Goal: Task Accomplishment & Management: Manage account settings

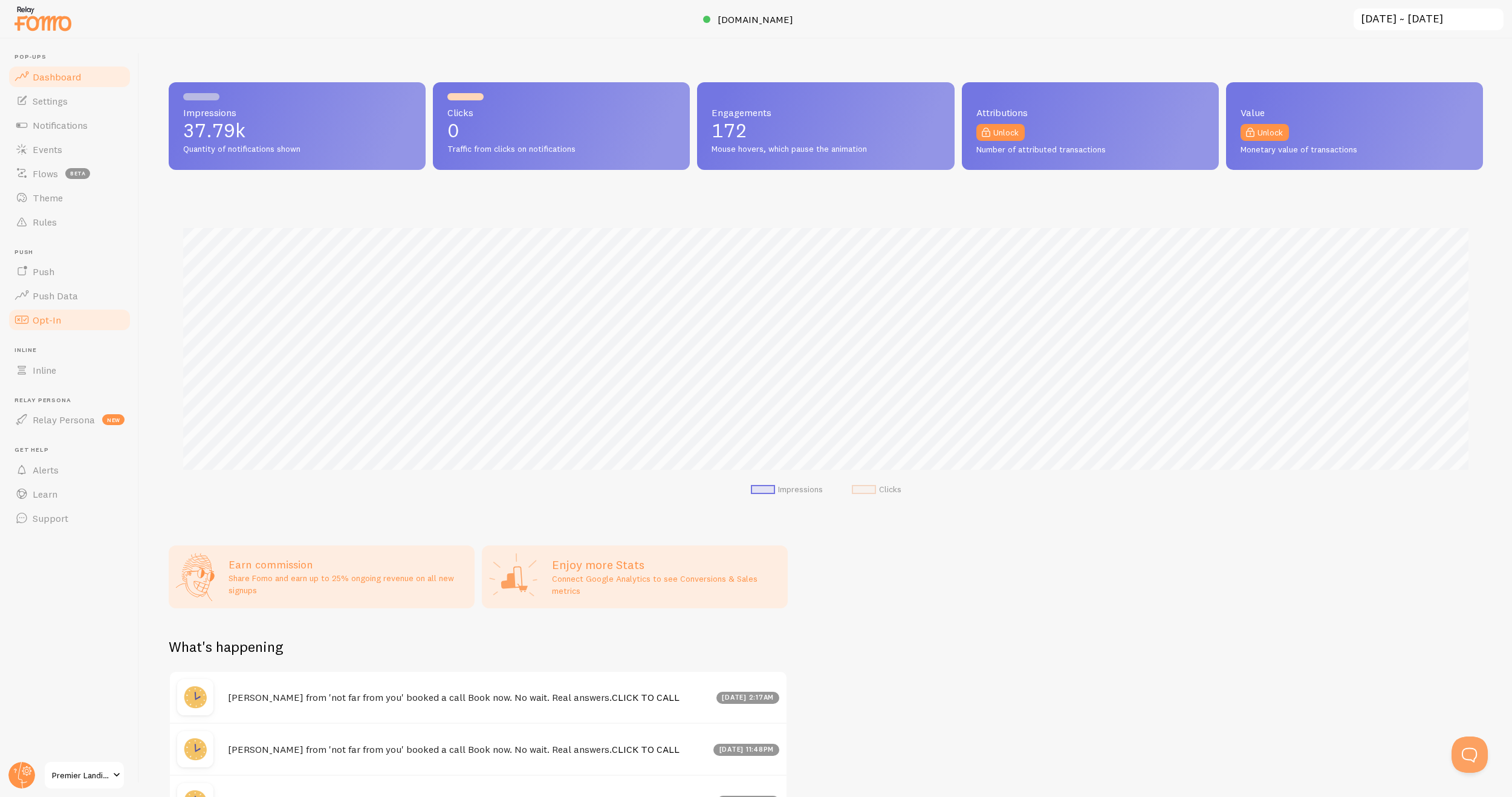
click at [50, 328] on link "Opt-In" at bounding box center [69, 319] width 124 height 24
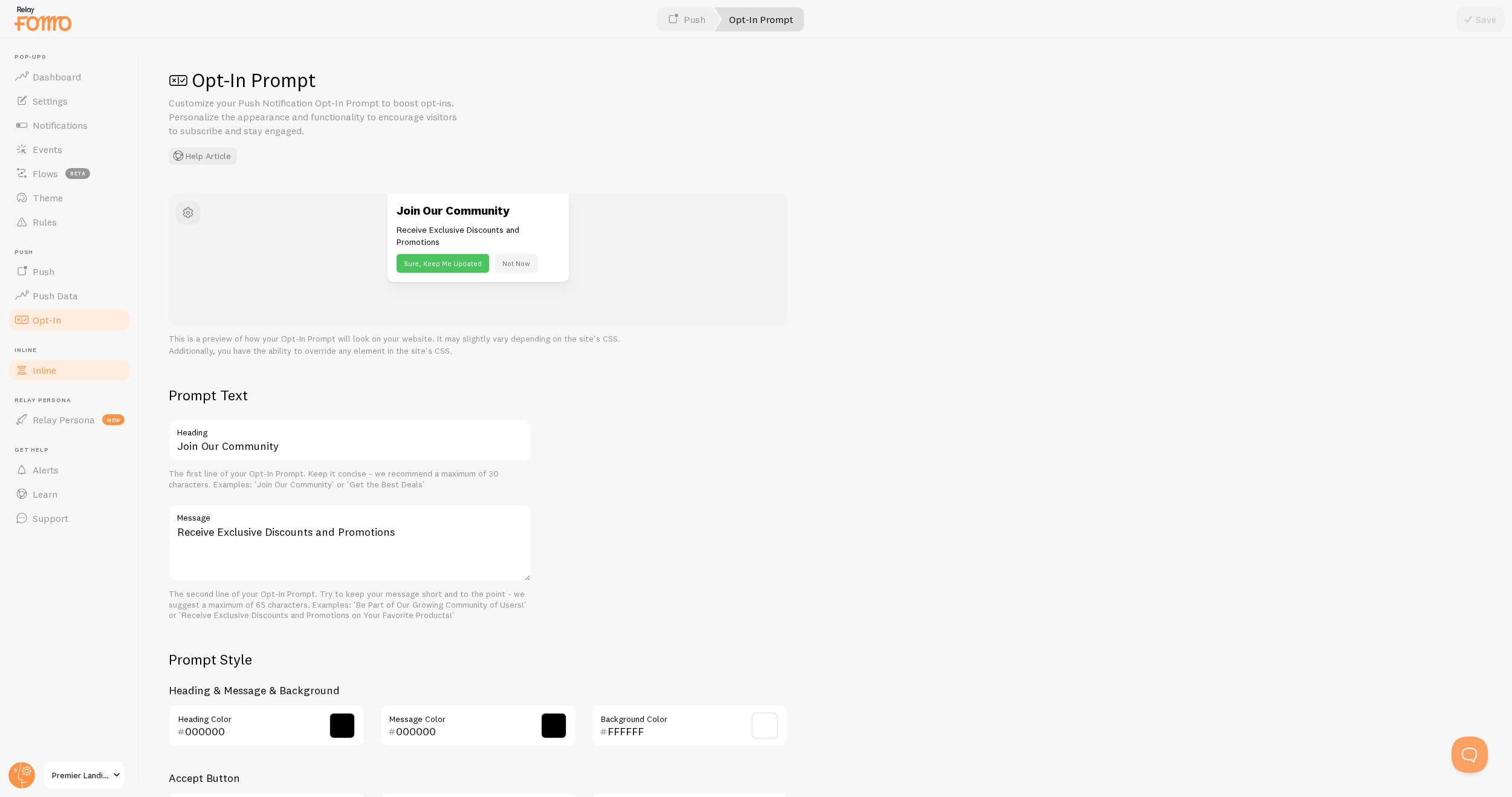
click at [66, 374] on link "Inline" at bounding box center [69, 370] width 124 height 24
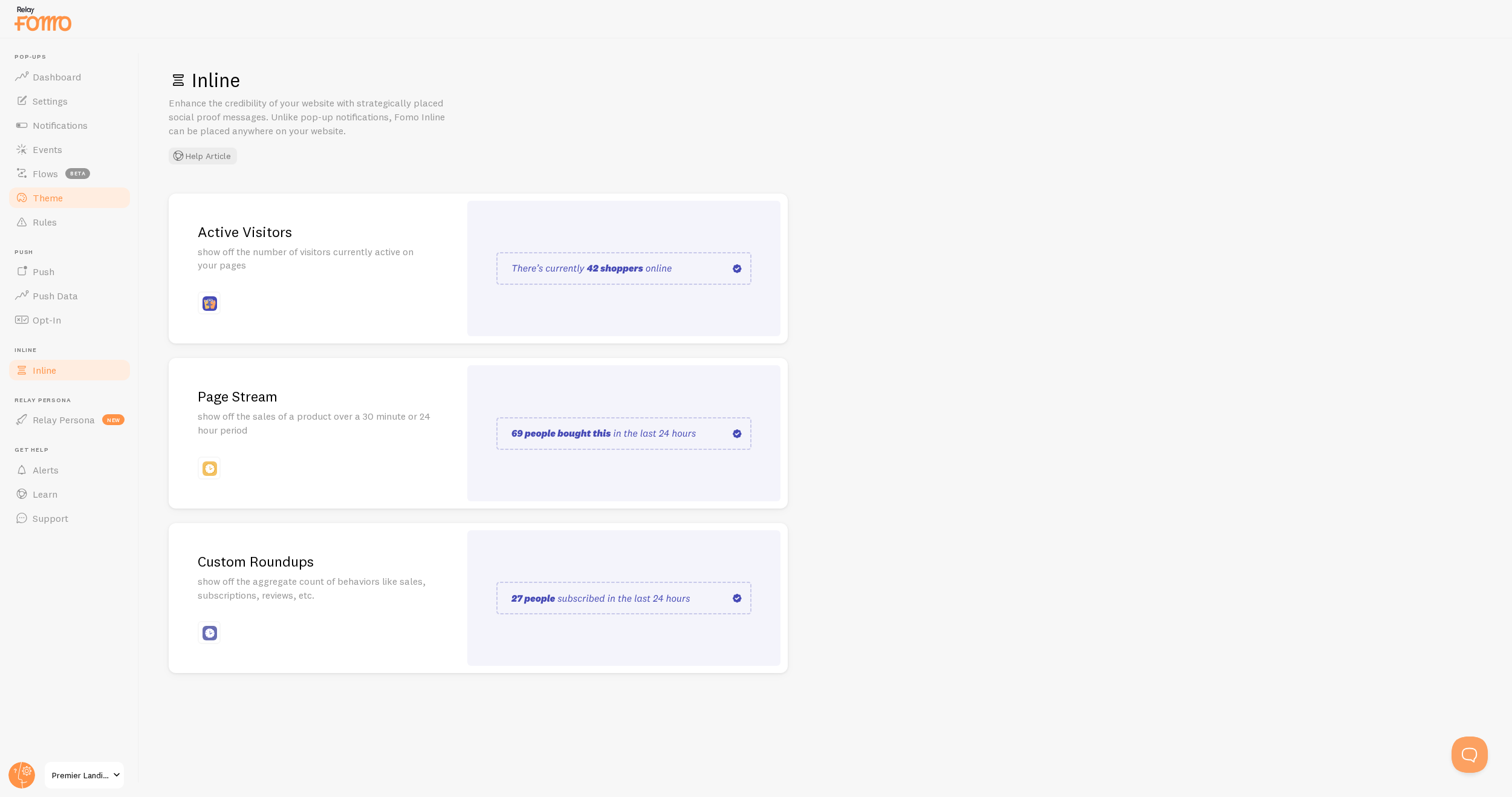
click at [61, 200] on span "Theme" at bounding box center [47, 197] width 30 height 12
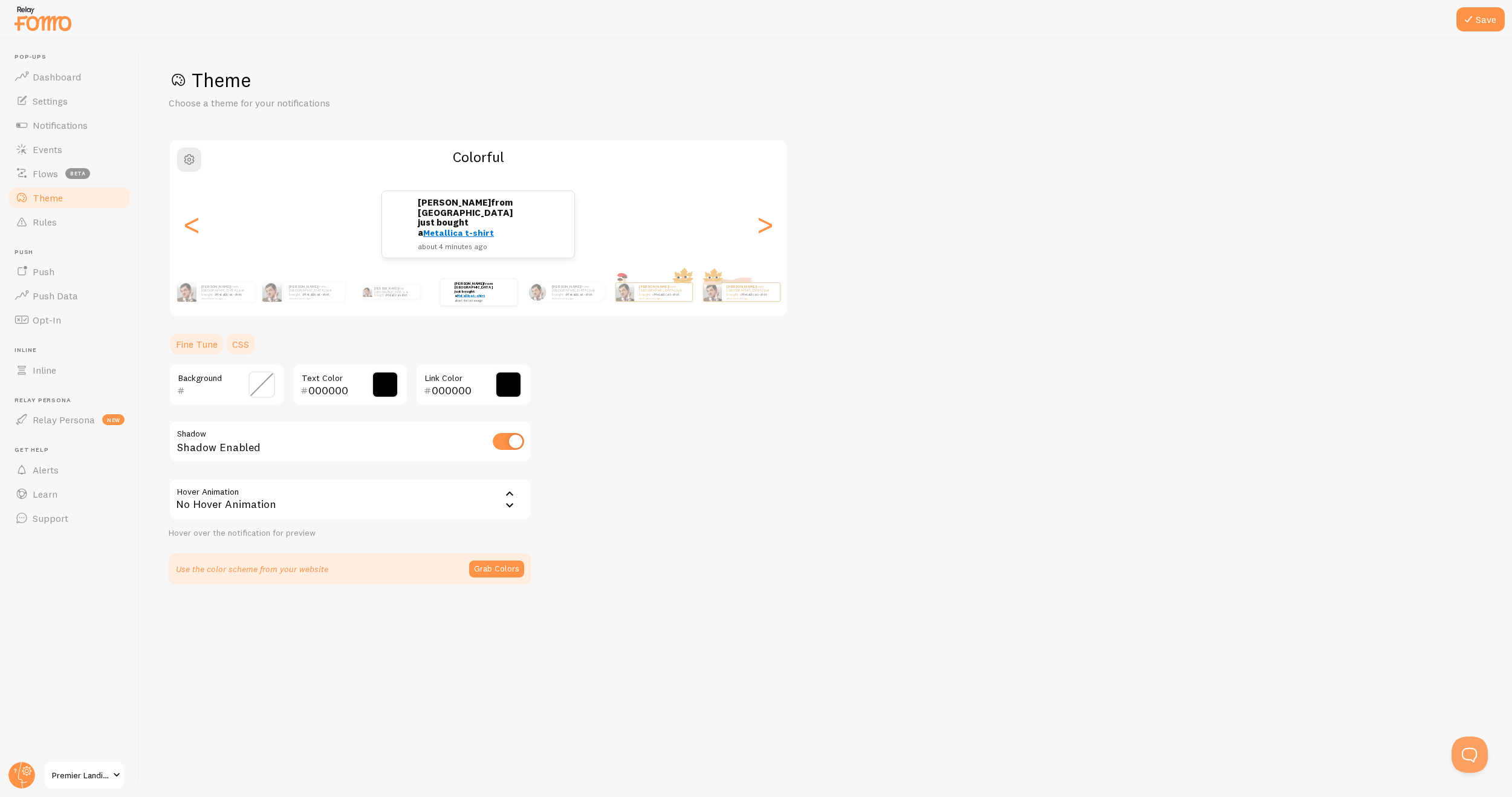
click at [231, 342] on link "CSS" at bounding box center [241, 344] width 32 height 24
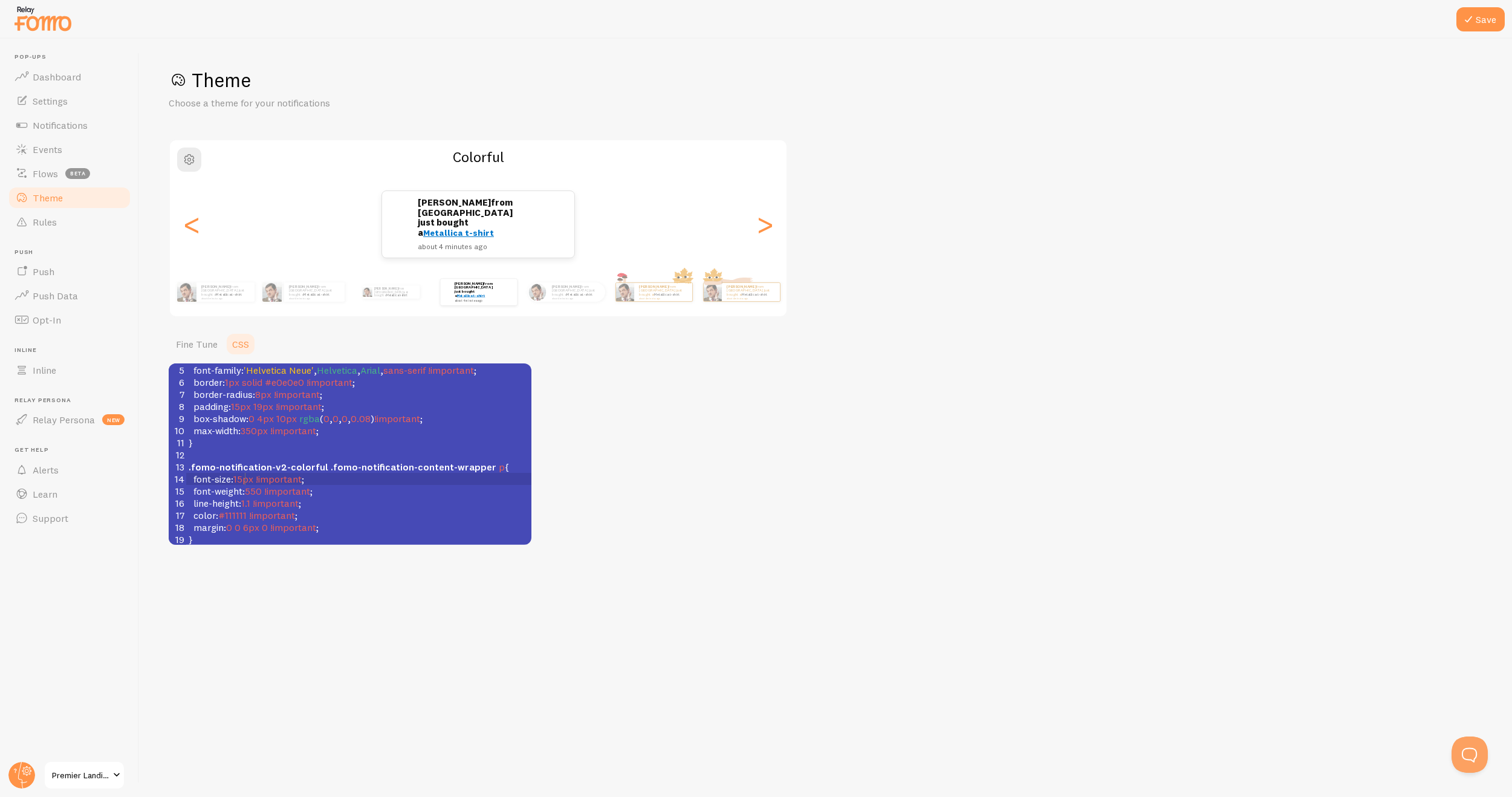
scroll to position [5, 0]
click at [245, 477] on span "15px" at bounding box center [243, 479] width 20 height 12
click at [247, 480] on span "15px" at bounding box center [243, 479] width 20 height 12
type textarea "4"
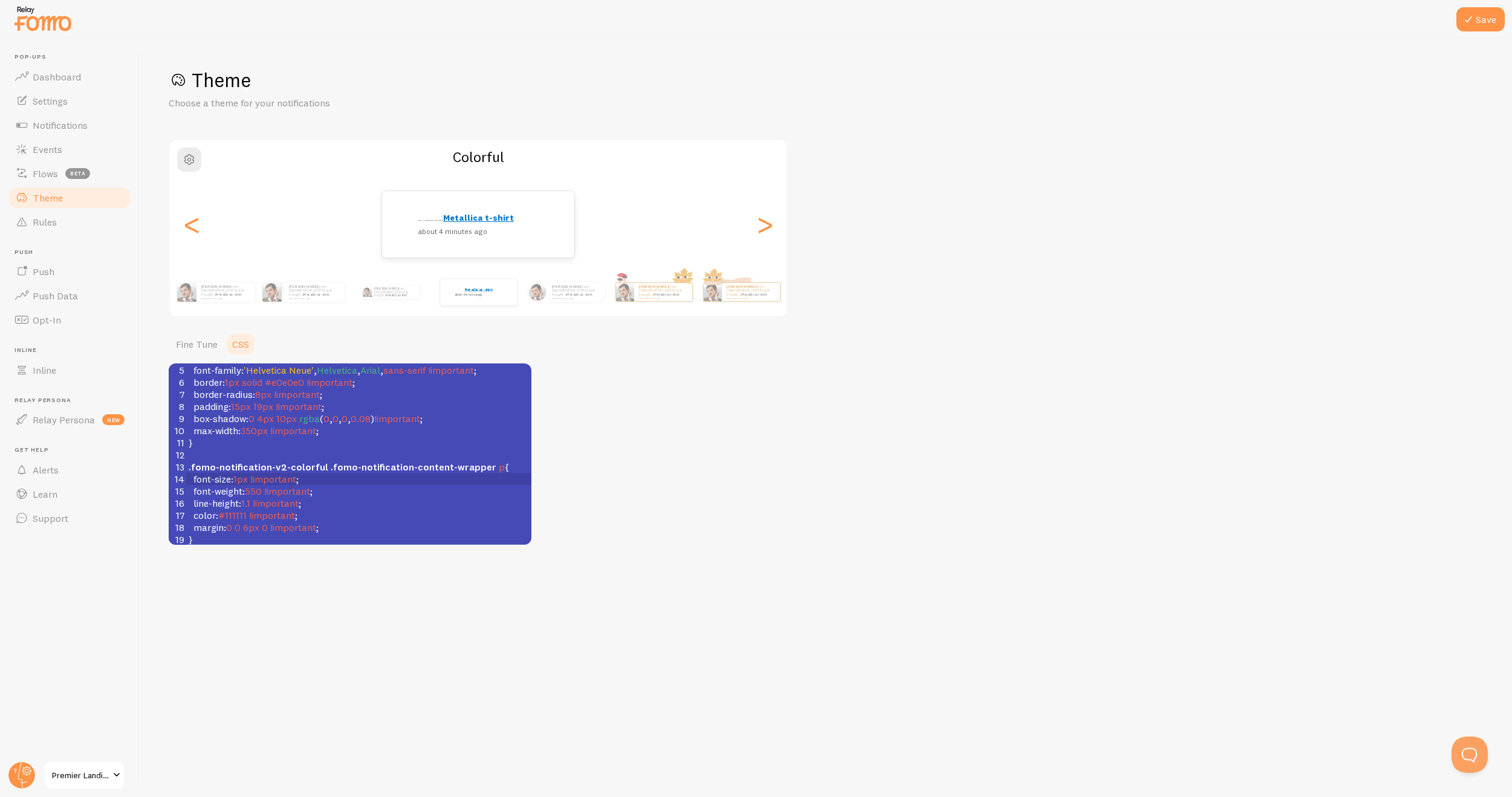
click at [261, 493] on span "550" at bounding box center [253, 491] width 17 height 12
click at [242, 481] on span "1px" at bounding box center [240, 479] width 14 height 12
type textarea "5"
click at [261, 493] on span "550" at bounding box center [253, 491] width 17 height 12
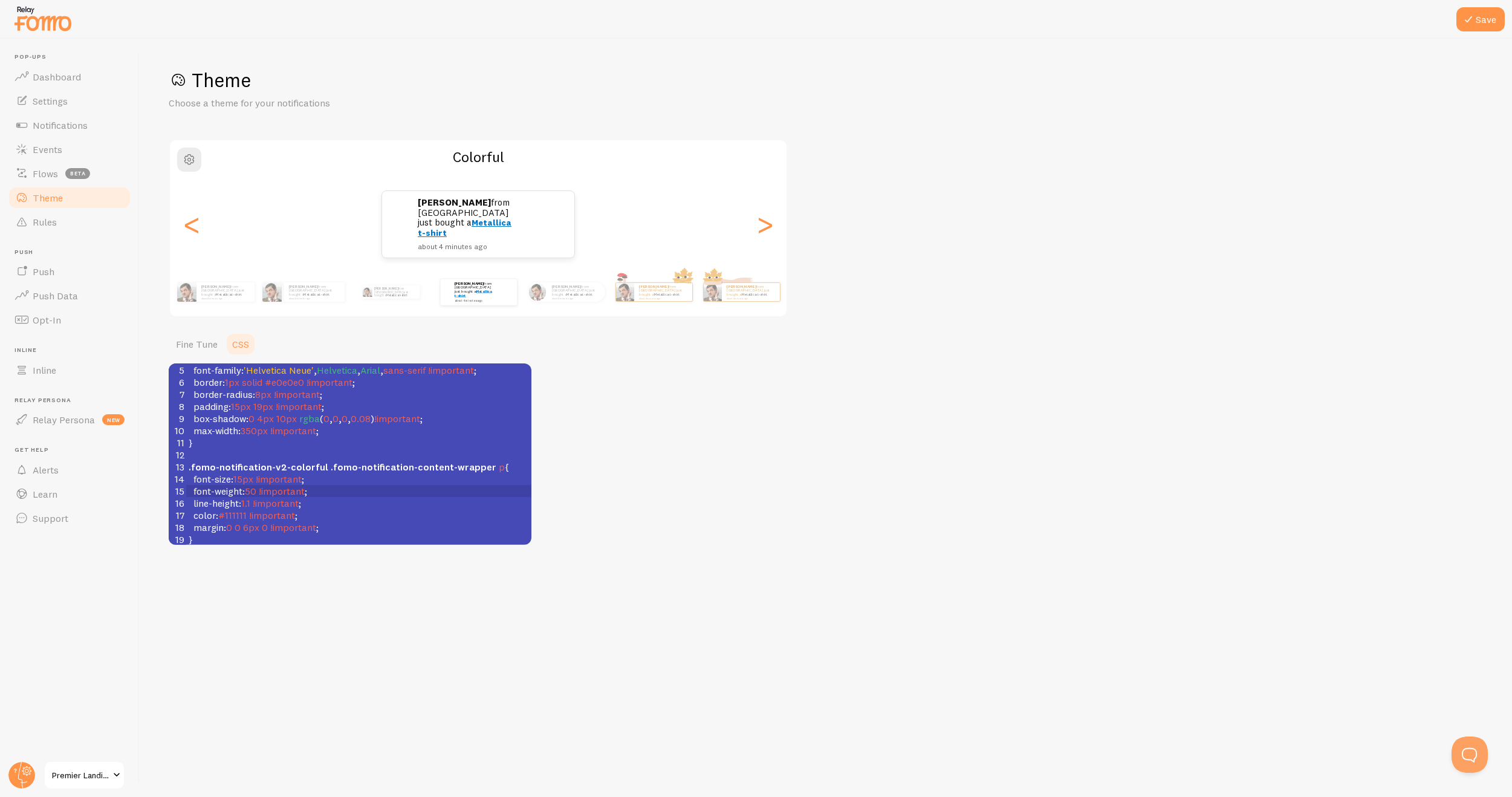
type textarea "00"
type textarea "400"
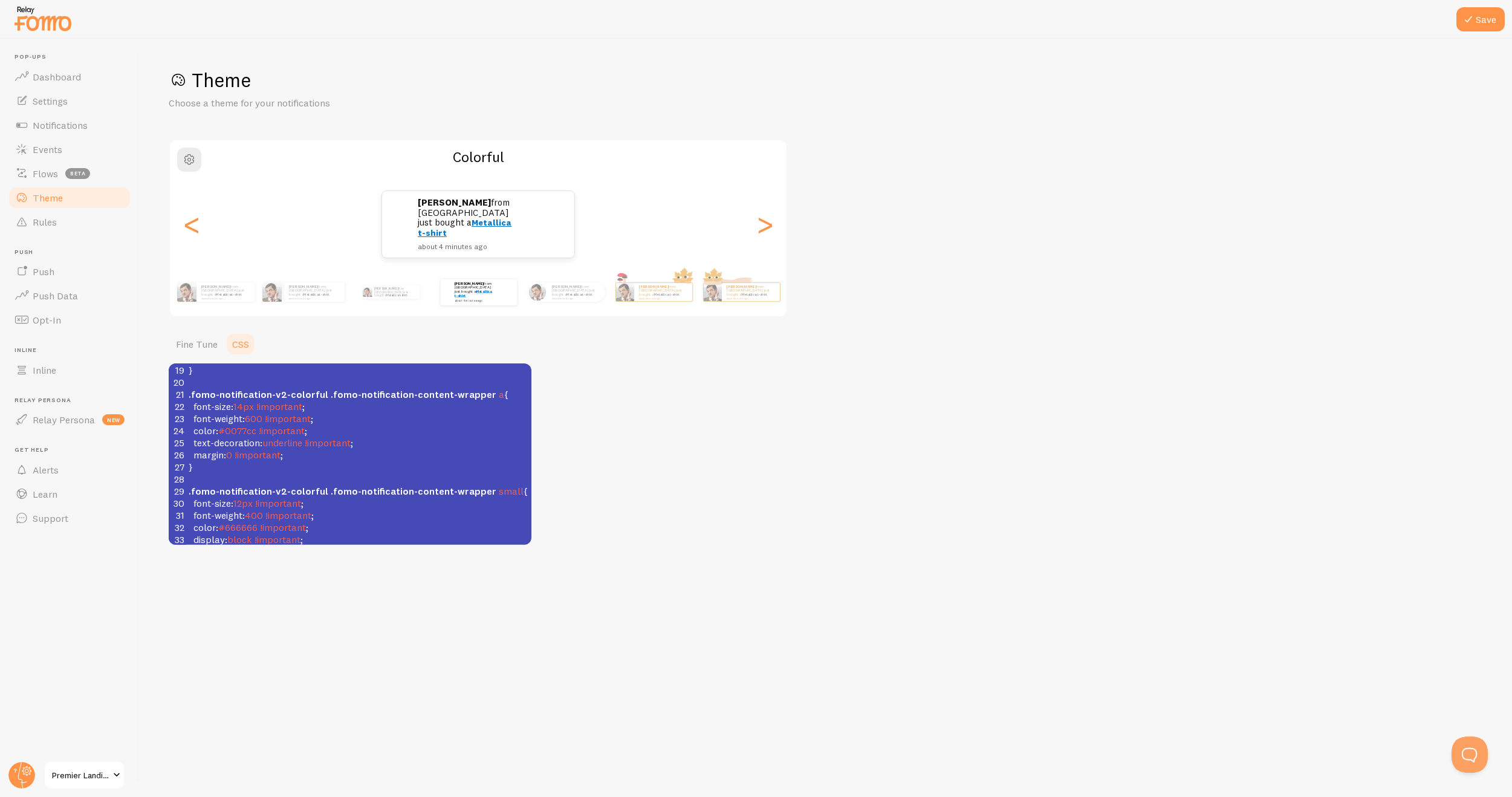
scroll to position [258, 0]
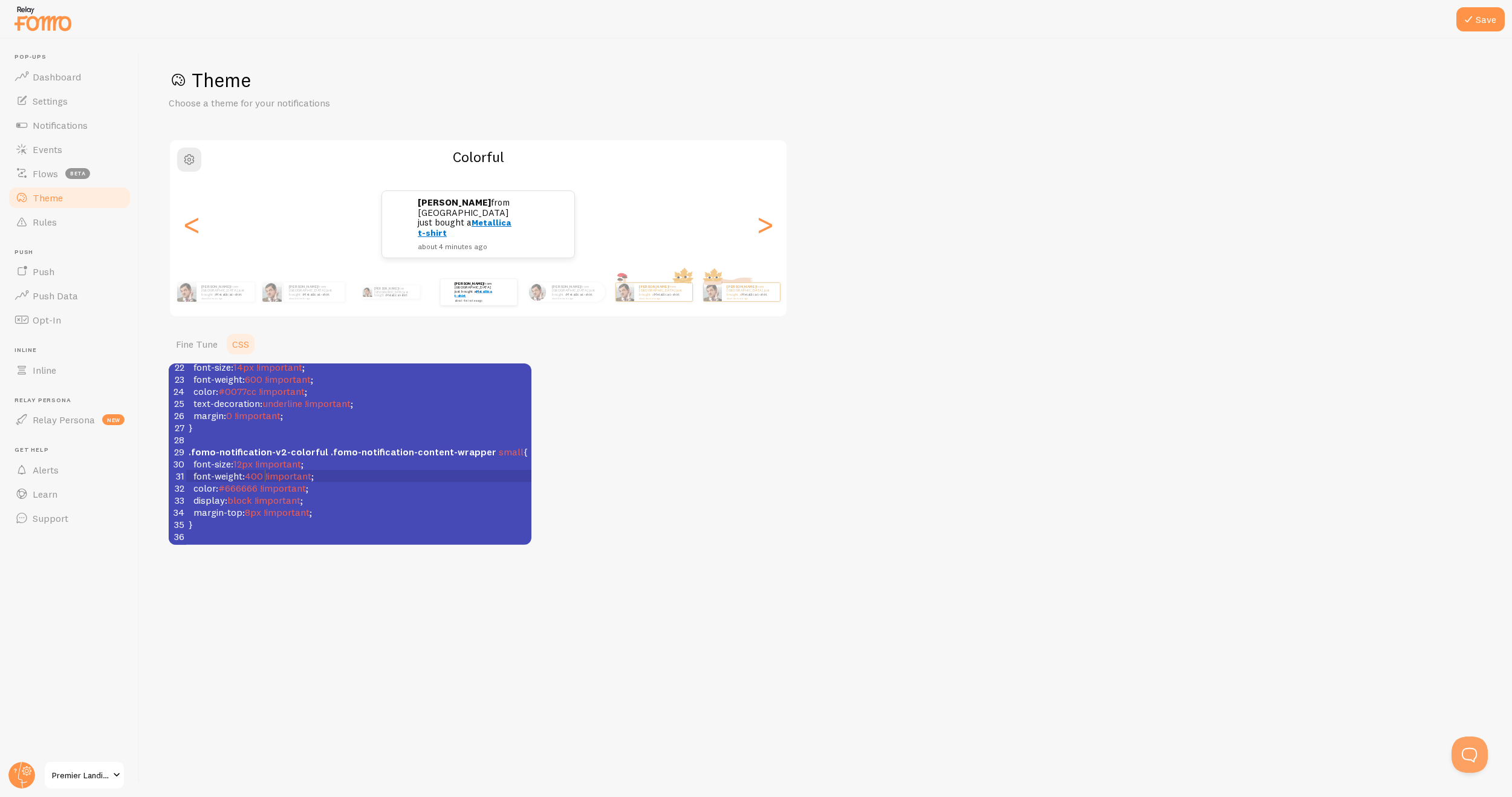
click at [265, 476] on span "font-weight : 400 !important ;" at bounding box center [251, 476] width 125 height 12
type textarea "350"
click at [286, 500] on span "!important" at bounding box center [277, 500] width 46 height 12
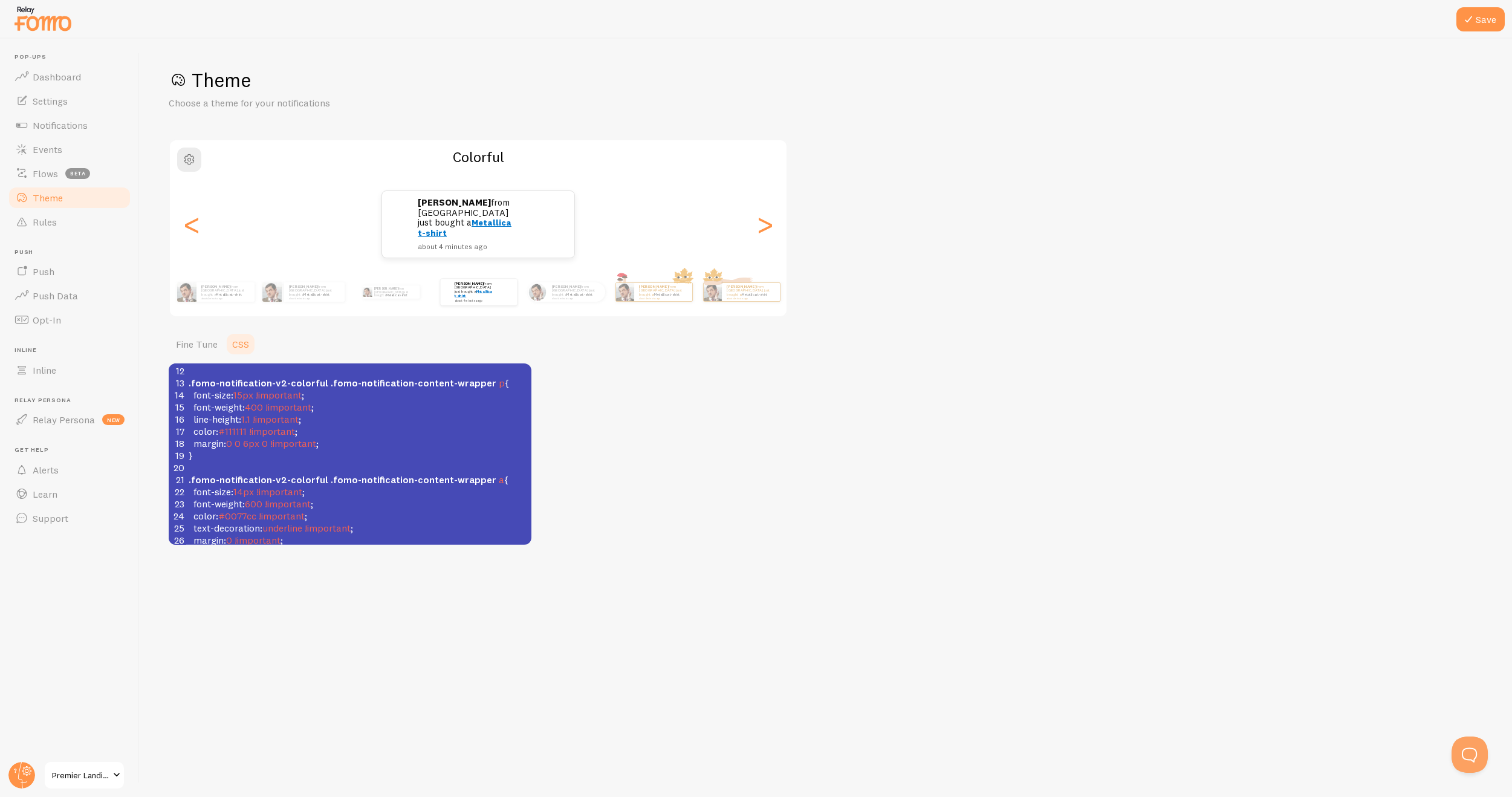
scroll to position [0, 0]
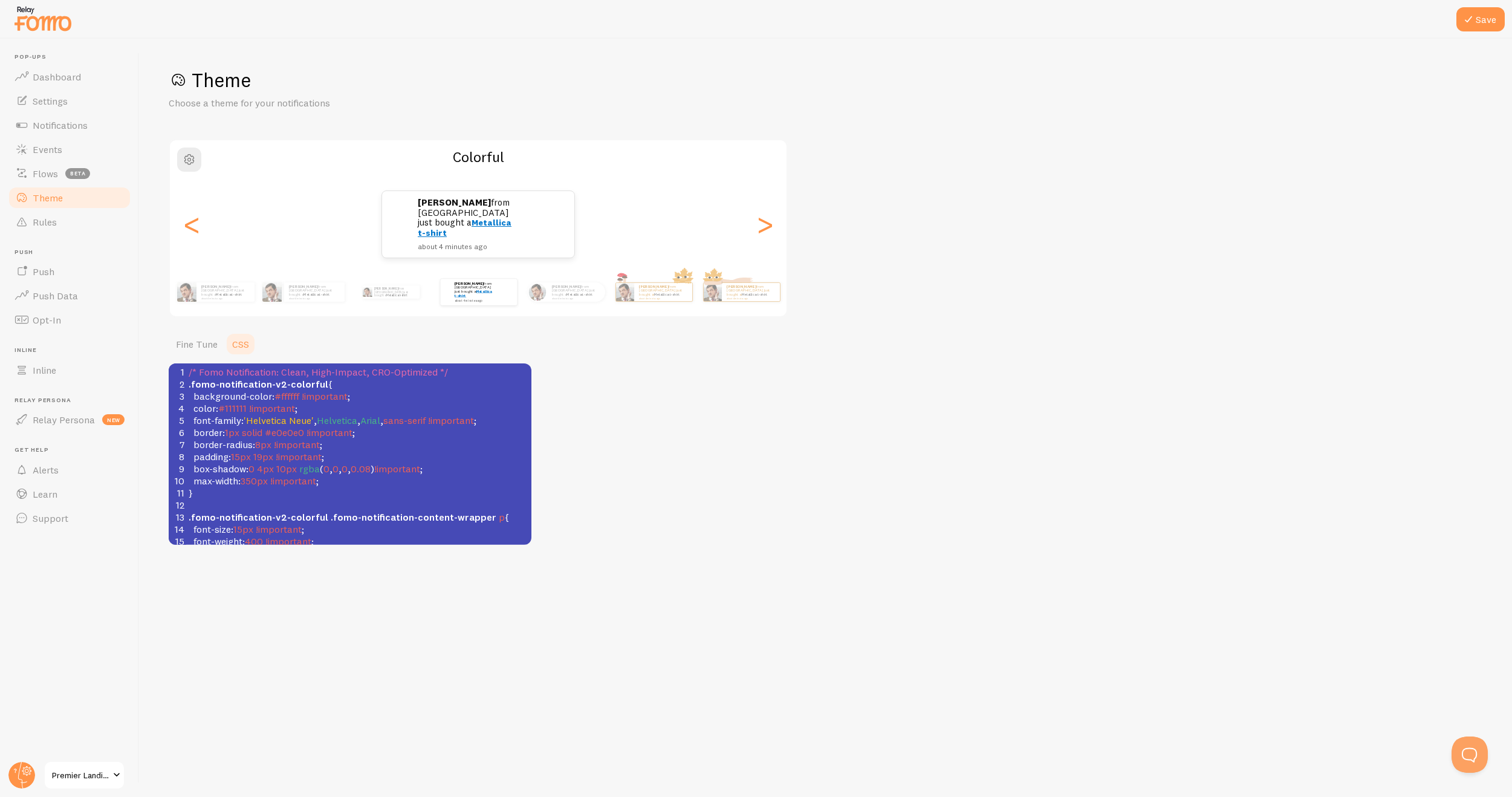
click at [267, 469] on span "4px" at bounding box center [265, 469] width 17 height 12
type textarea "p"
type textarea "5"
click at [487, 419] on pre "font-family : 'Helvetica Neue' , Helvetica , Arial , sans-serif !important ;" at bounding box center [359, 420] width 345 height 12
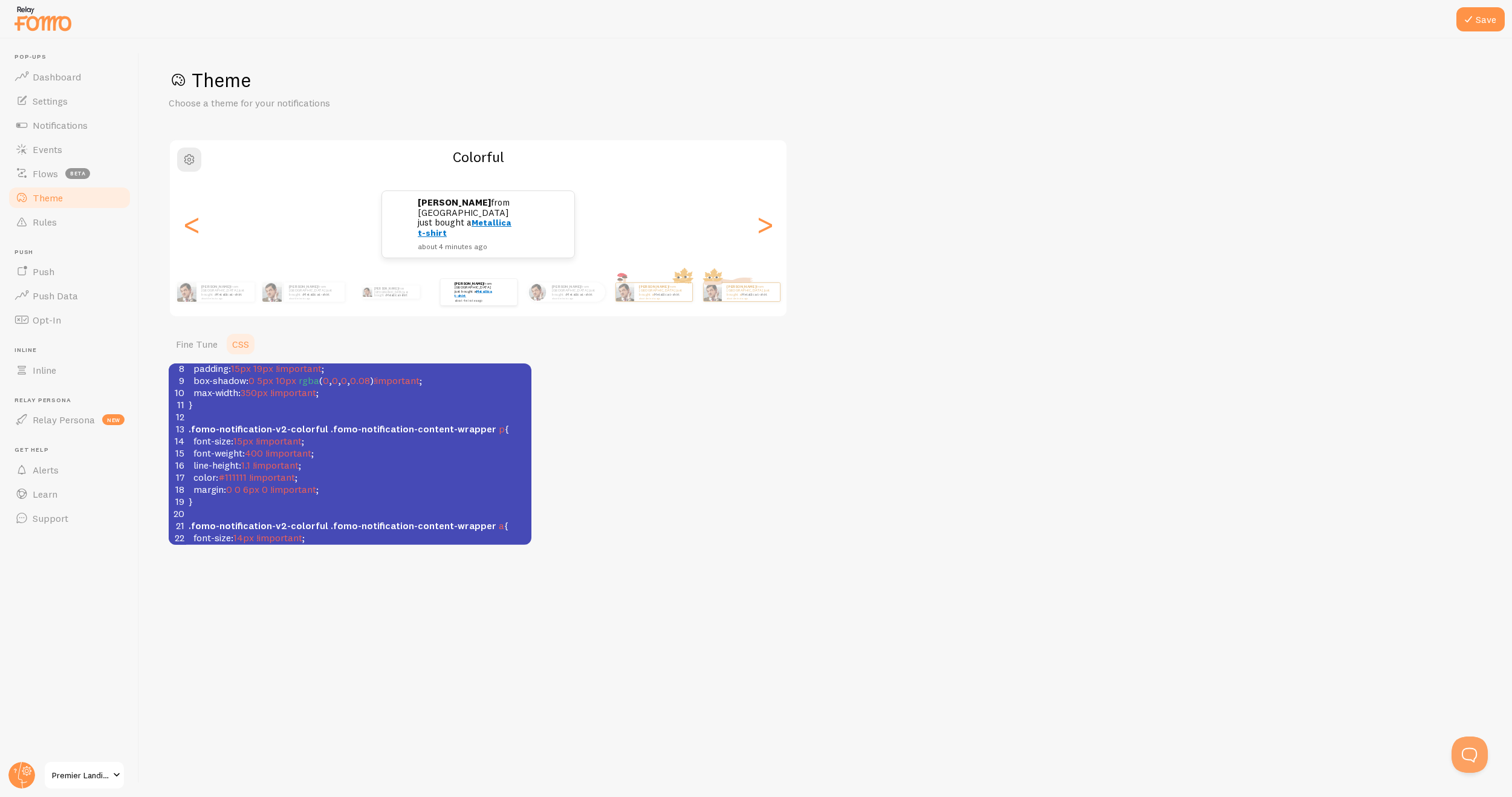
scroll to position [0, 0]
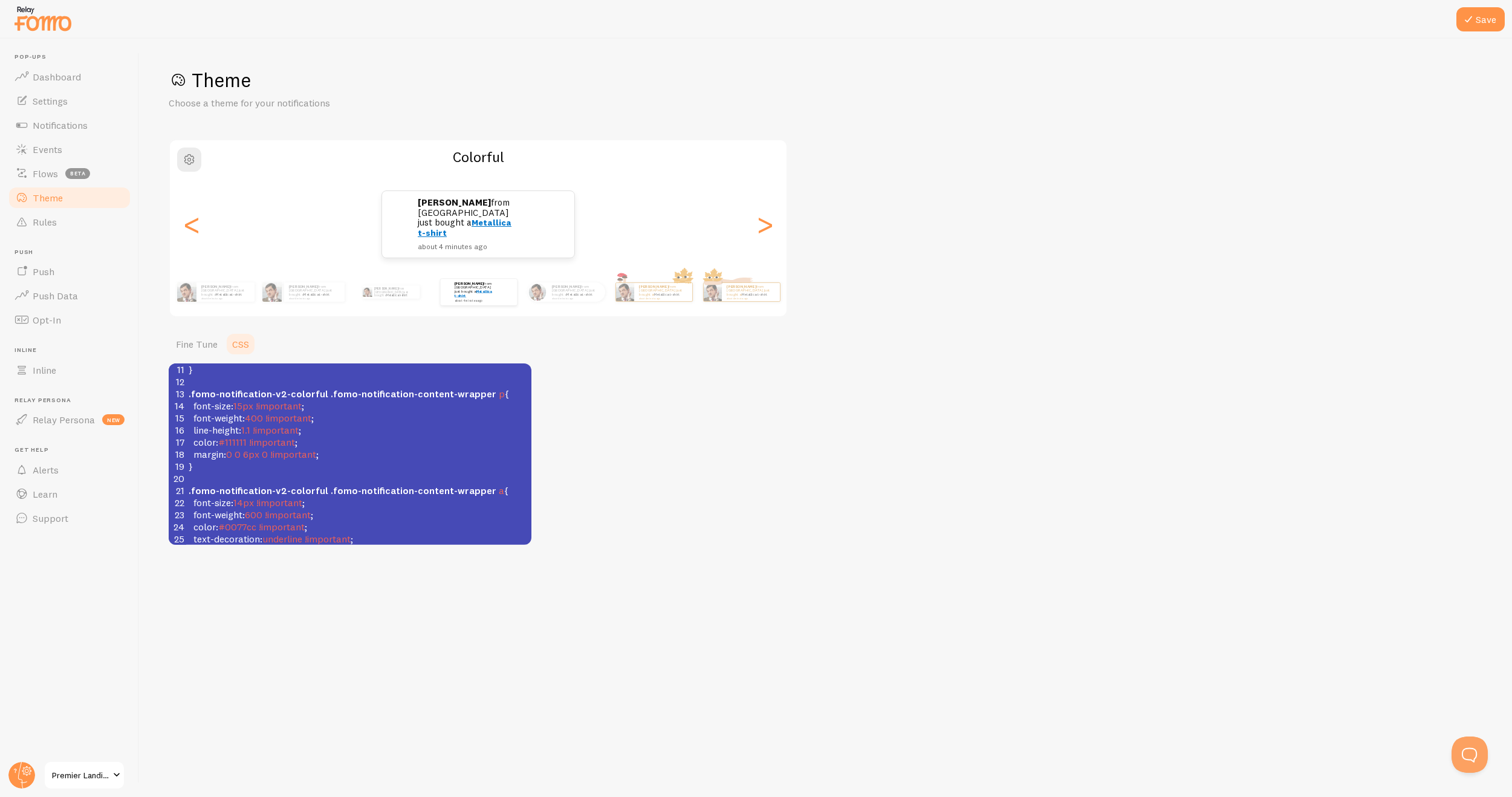
click at [267, 420] on span "font-weight : 400 !important ;" at bounding box center [251, 417] width 125 height 12
click at [265, 421] on span "font-weight : 400 !important ;" at bounding box center [251, 417] width 125 height 12
type textarea "350"
click at [445, 450] on pre "margin : 0 0 6px 0 !important ;" at bounding box center [359, 454] width 345 height 12
click at [1459, 23] on button "Save" at bounding box center [1480, 20] width 48 height 24
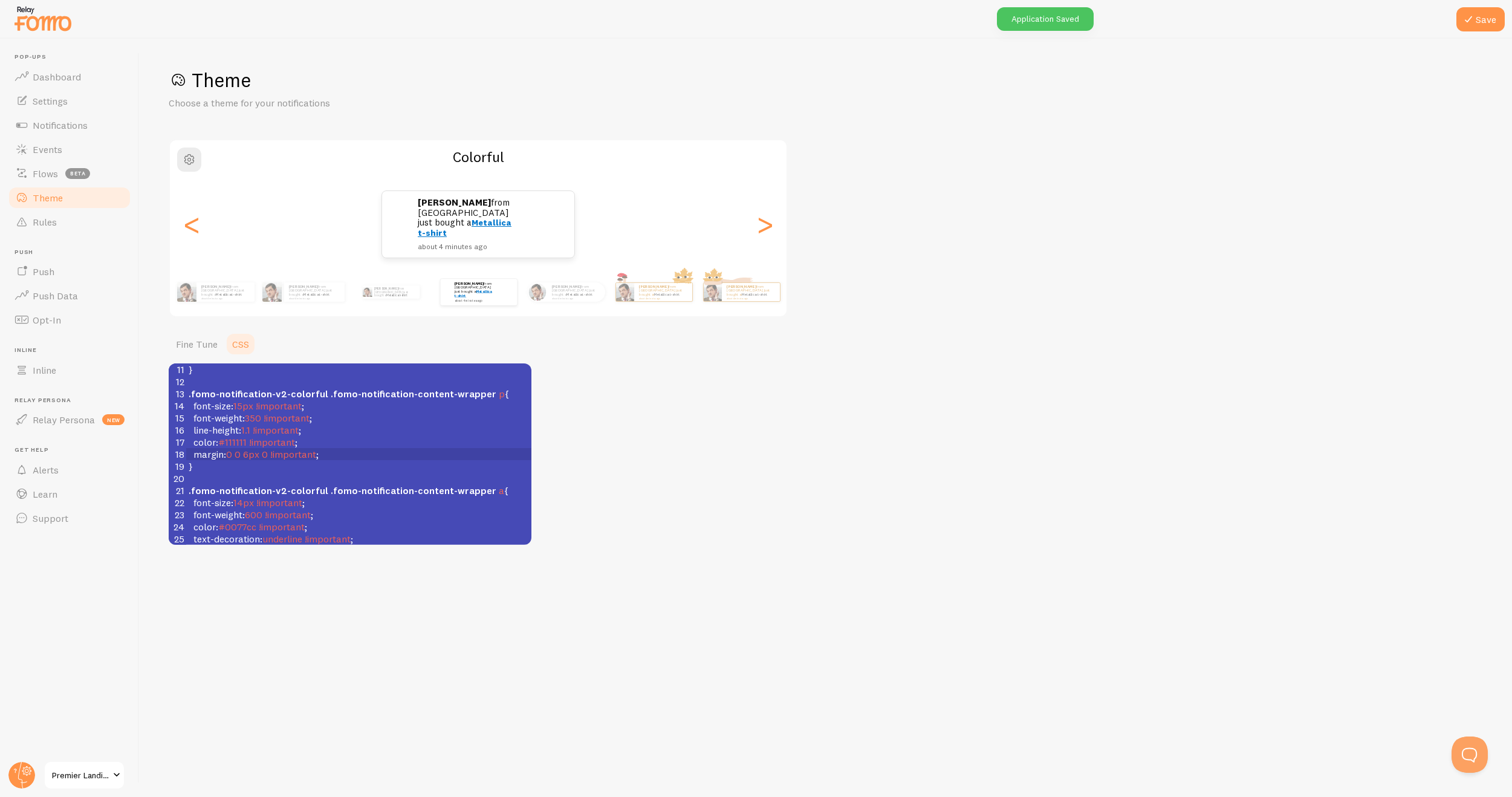
click at [448, 421] on pre "font-weight : 350 !important ;" at bounding box center [359, 417] width 345 height 12
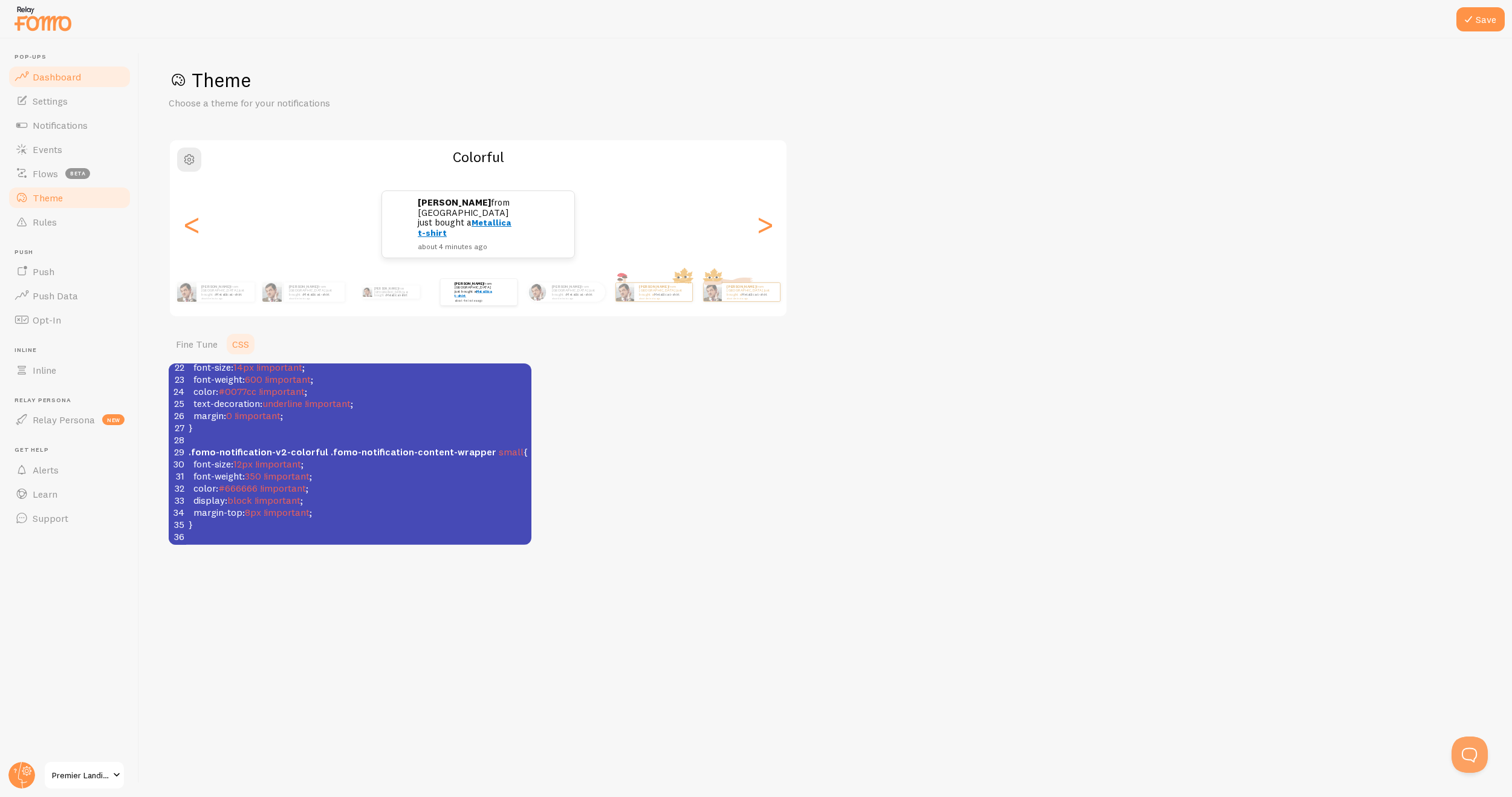
click at [90, 84] on link "Dashboard" at bounding box center [69, 77] width 124 height 24
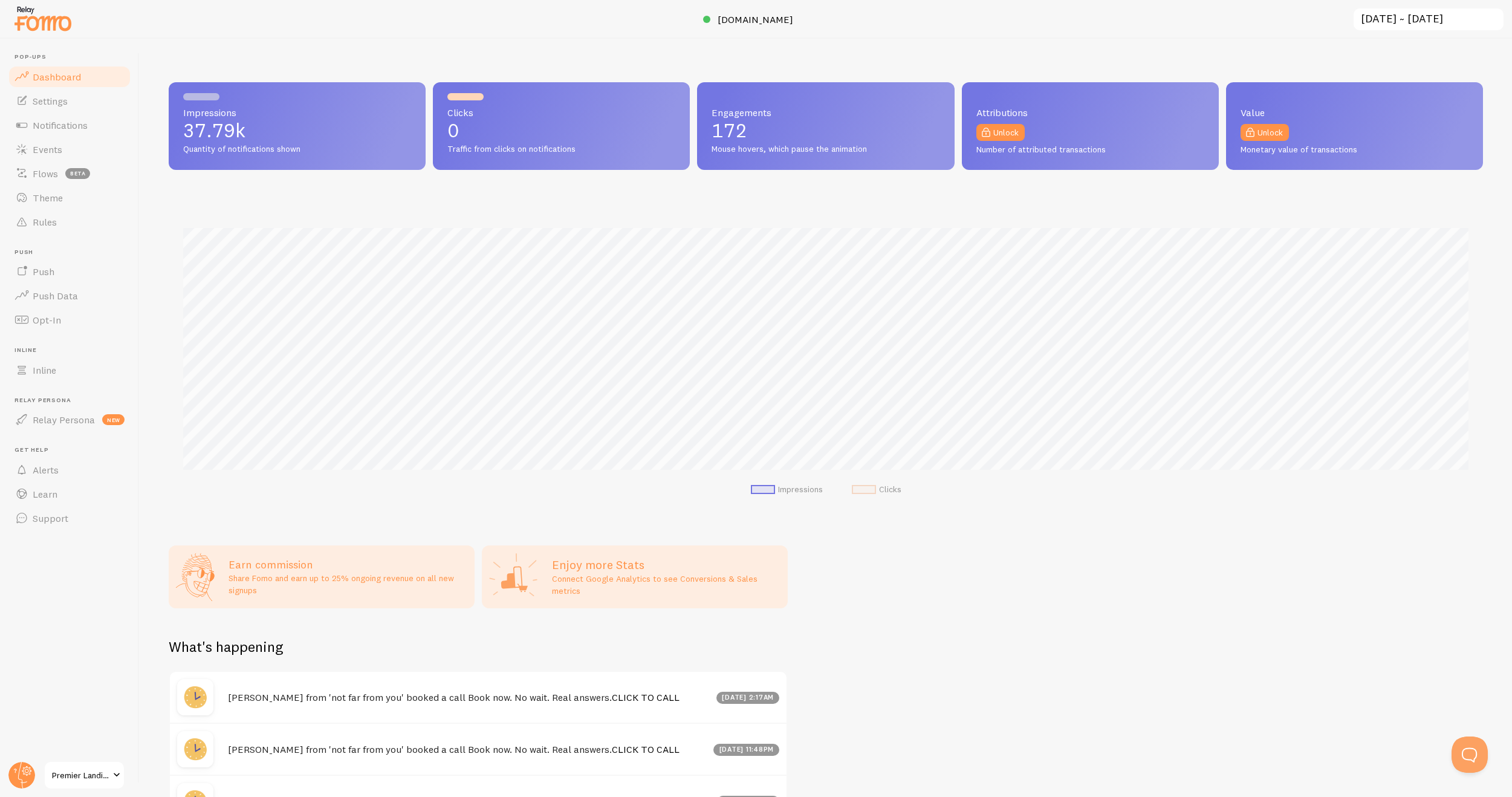
scroll to position [317, 1315]
